Goal: Information Seeking & Learning: Learn about a topic

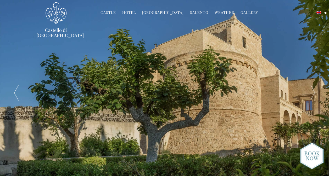
click at [134, 13] on link "Hotel" at bounding box center [129, 13] width 14 height 6
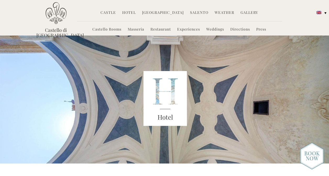
click at [139, 29] on link "Masseria" at bounding box center [136, 30] width 16 height 6
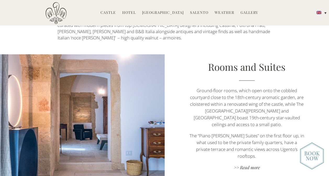
scroll to position [297, 0]
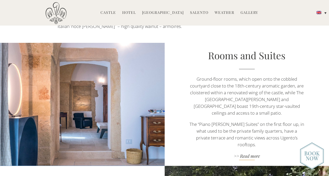
click at [247, 153] on link ">> Read more" at bounding box center [246, 156] width 115 height 7
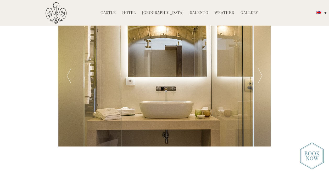
scroll to position [202, 0]
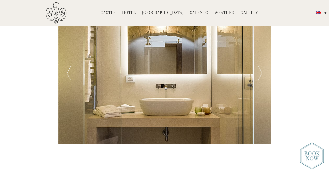
click at [260, 74] on div at bounding box center [259, 73] width 21 height 141
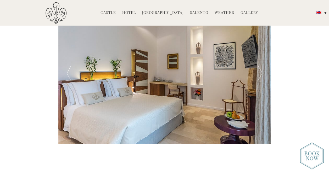
click at [260, 74] on div at bounding box center [259, 73] width 21 height 141
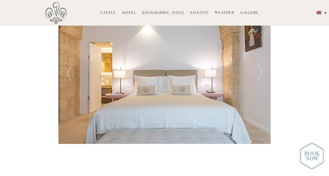
click at [260, 74] on div at bounding box center [259, 73] width 21 height 141
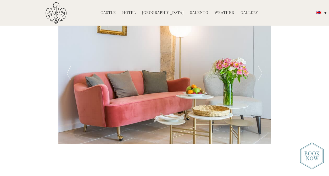
click at [260, 74] on div at bounding box center [259, 73] width 21 height 141
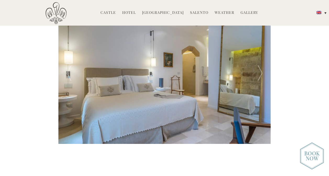
click at [260, 74] on div at bounding box center [259, 73] width 21 height 141
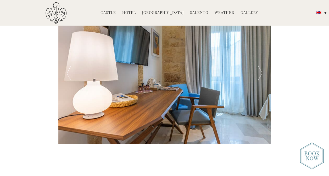
click at [260, 74] on div at bounding box center [259, 73] width 21 height 141
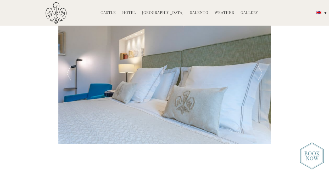
click at [260, 74] on div at bounding box center [259, 73] width 21 height 141
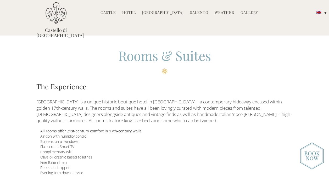
scroll to position [0, 0]
click at [132, 14] on link "Hotel" at bounding box center [129, 13] width 14 height 6
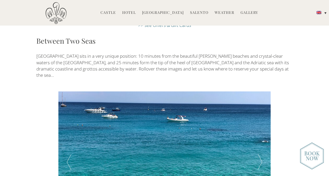
scroll to position [826, 0]
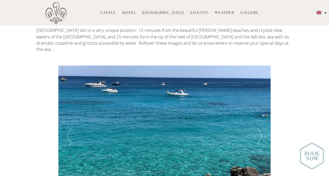
click at [262, 99] on div at bounding box center [259, 136] width 21 height 141
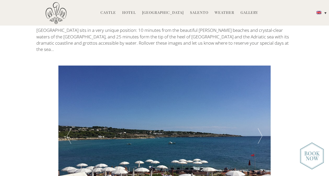
click at [262, 99] on div at bounding box center [259, 136] width 21 height 141
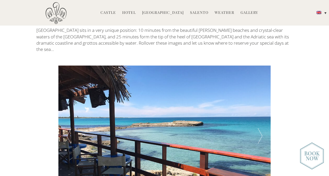
click at [262, 99] on div at bounding box center [259, 136] width 21 height 141
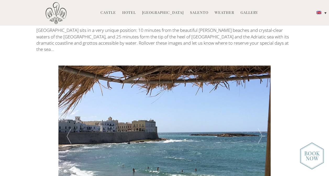
click at [262, 99] on div at bounding box center [259, 136] width 21 height 141
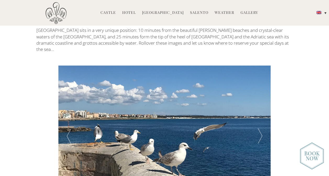
click at [262, 99] on div at bounding box center [259, 136] width 21 height 141
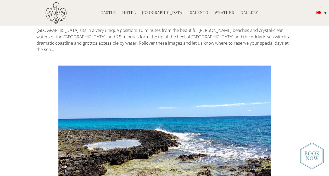
click at [262, 99] on div at bounding box center [259, 136] width 21 height 141
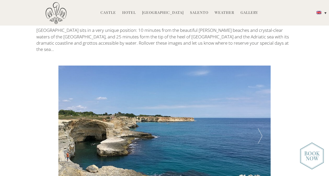
click at [262, 99] on div at bounding box center [259, 136] width 21 height 141
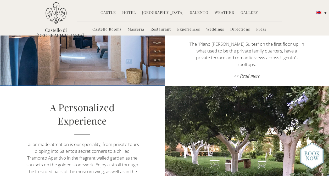
scroll to position [366, 0]
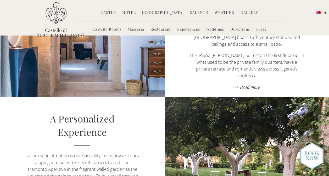
click at [137, 30] on link "Masseria" at bounding box center [136, 30] width 16 height 6
click at [246, 84] on link ">> Read more" at bounding box center [246, 87] width 115 height 7
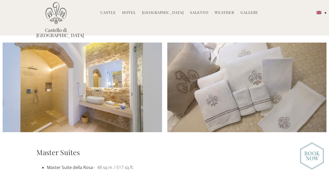
scroll to position [597, 0]
